Goal: Use online tool/utility: Utilize a website feature to perform a specific function

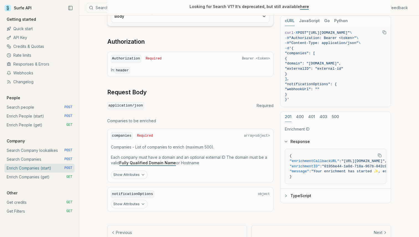
scroll to position [185, 0]
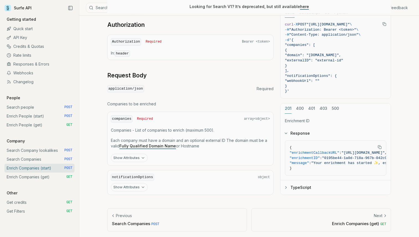
click at [131, 156] on button "Show Attributes" at bounding box center [129, 158] width 37 height 8
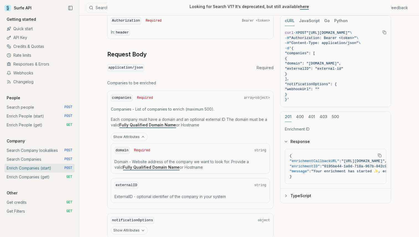
scroll to position [249, 0]
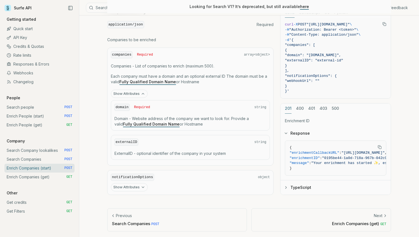
click at [47, 177] on link "Enrich Companies (get) GET" at bounding box center [39, 177] width 70 height 9
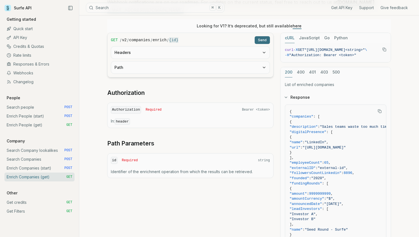
scroll to position [88, 0]
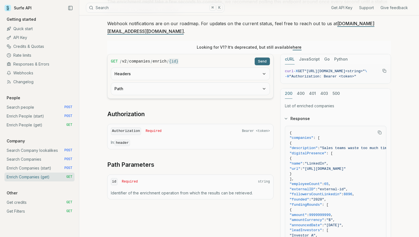
click at [38, 169] on link "Enrich Companies (start) POST" at bounding box center [39, 168] width 70 height 9
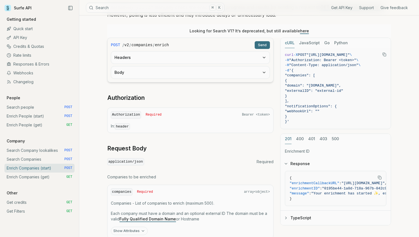
scroll to position [115, 0]
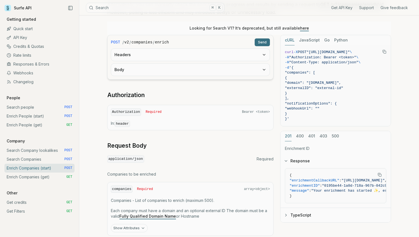
click at [164, 73] on button "Body" at bounding box center [190, 70] width 158 height 12
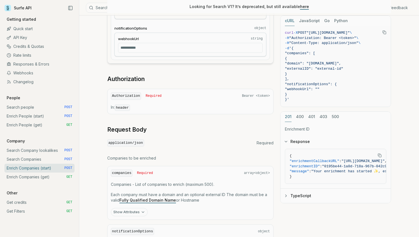
scroll to position [200, 0]
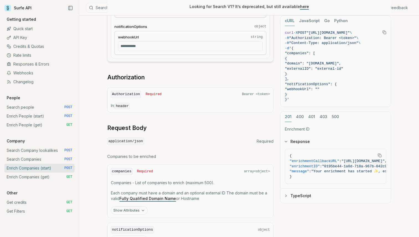
click at [41, 179] on link "Enrich Companies (get) GET" at bounding box center [39, 177] width 70 height 9
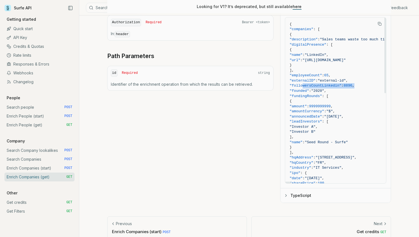
drag, startPoint x: 365, startPoint y: 78, endPoint x: 303, endPoint y: 76, distance: 62.6
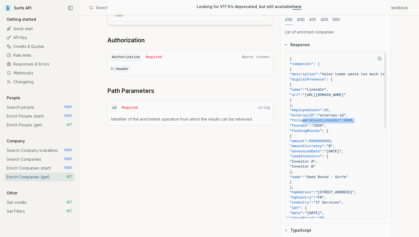
scroll to position [161, 0]
click at [343, 119] on span ":" at bounding box center [342, 121] width 2 height 4
drag, startPoint x: 303, startPoint y: 113, endPoint x: 353, endPoint y: 113, distance: 50.4
click at [341, 119] on span ""followersCountLinkedin"" at bounding box center [315, 121] width 52 height 4
copy span ""followersCountLinkedin""
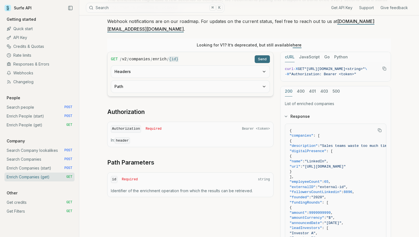
scroll to position [88, 0]
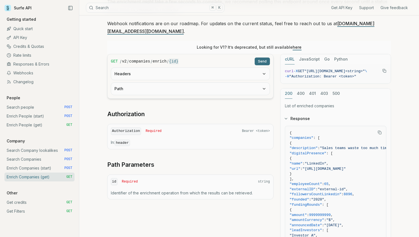
click at [46, 165] on link "Enrich Companies (start) POST" at bounding box center [39, 168] width 70 height 9
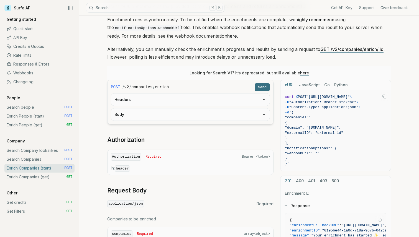
scroll to position [71, 0]
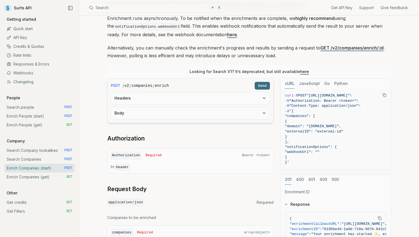
click at [154, 110] on button "Body" at bounding box center [190, 113] width 158 height 12
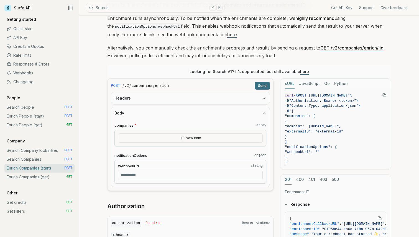
click at [164, 139] on button "New Item" at bounding box center [190, 137] width 144 height 9
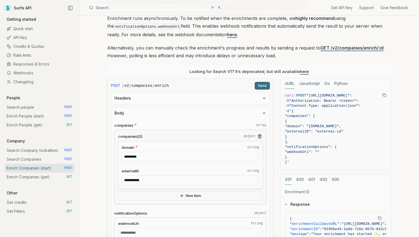
click at [265, 85] on button "Send" at bounding box center [261, 86] width 15 height 8
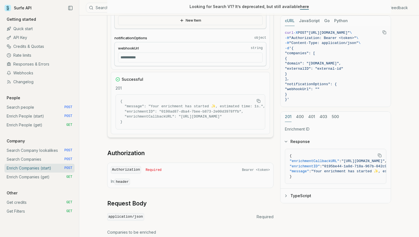
scroll to position [319, 0]
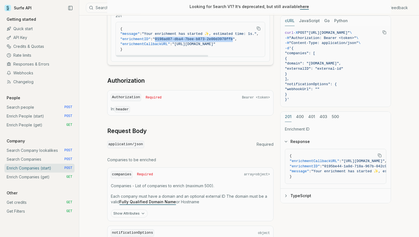
drag, startPoint x: 161, startPoint y: 38, endPoint x: 239, endPoint y: 37, distance: 77.5
click at [234, 37] on span ""0198ad87-dba4-7bee-b873-2e00d3978ffb"" at bounding box center [194, 39] width 82 height 4
copy span "0198ad87-dba4-7bee-b873-2e00d3978ffb"
click at [43, 172] on link "Enrich Companies (start) POST" at bounding box center [39, 168] width 70 height 9
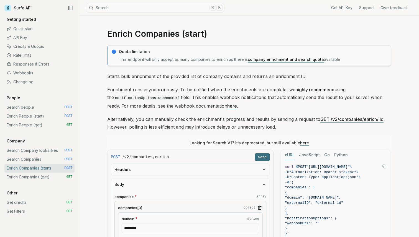
click at [42, 175] on link "Enrich Companies (get) GET" at bounding box center [39, 177] width 70 height 9
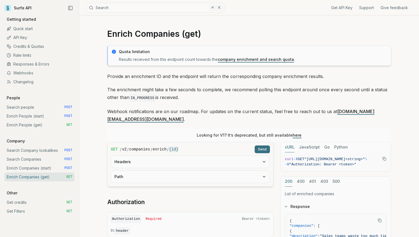
click at [174, 156] on button "Headers" at bounding box center [190, 162] width 158 height 12
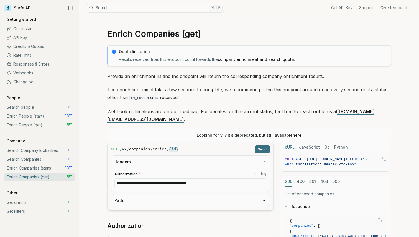
click at [169, 179] on input "**********" at bounding box center [190, 184] width 152 height 10
click at [168, 195] on button "Path" at bounding box center [190, 201] width 158 height 12
click at [166, 217] on input "id * string" at bounding box center [190, 222] width 152 height 10
paste input "**********"
type input "**********"
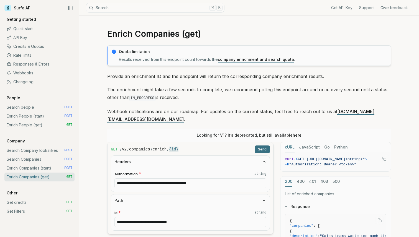
click at [266, 146] on button "Send" at bounding box center [261, 150] width 15 height 8
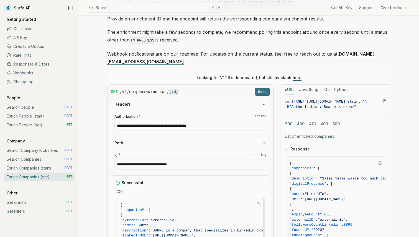
scroll to position [58, 0]
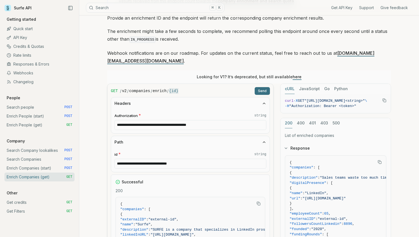
click at [43, 171] on link "Enrich Companies (start) POST" at bounding box center [39, 168] width 70 height 9
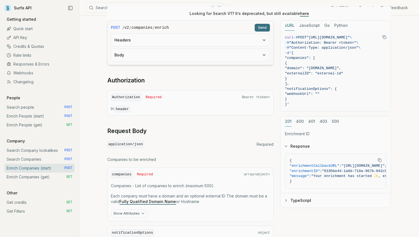
scroll to position [185, 0]
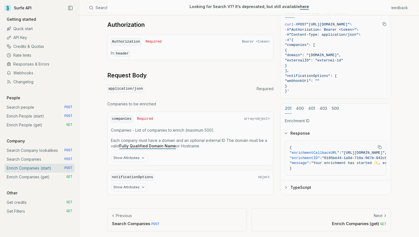
click at [134, 158] on button "Show Attributes" at bounding box center [129, 158] width 37 height 8
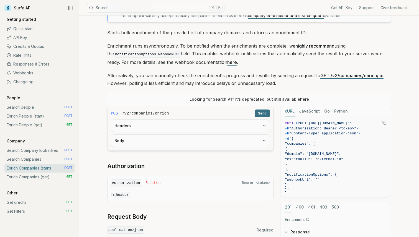
scroll to position [40, 0]
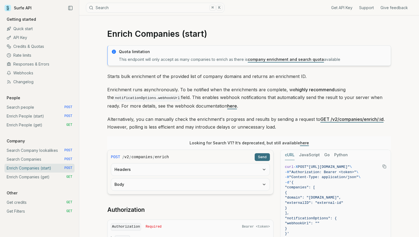
scroll to position [40, 0]
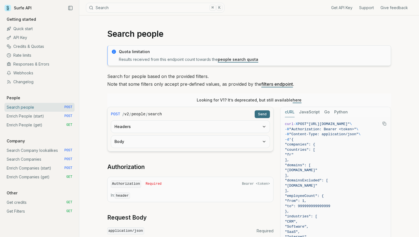
click at [25, 71] on link "Webhooks" at bounding box center [39, 73] width 70 height 9
